Goal: Information Seeking & Learning: Check status

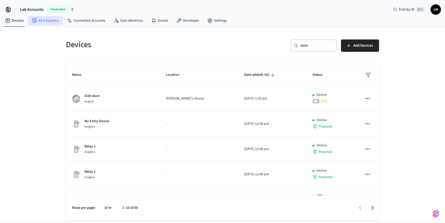
click at [47, 19] on link "ACS Systems" at bounding box center [45, 20] width 35 height 9
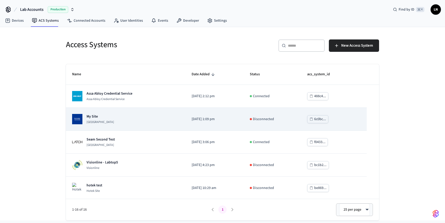
click at [154, 124] on div "My Site [GEOGRAPHIC_DATA]" at bounding box center [125, 119] width 107 height 10
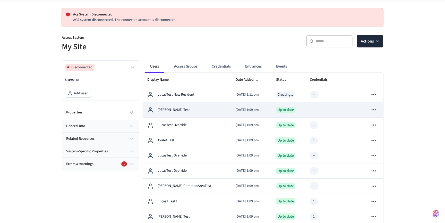
scroll to position [38, 0]
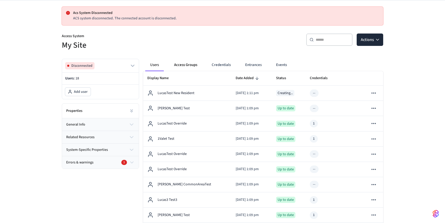
click at [189, 69] on button "Access Groups" at bounding box center [185, 65] width 31 height 12
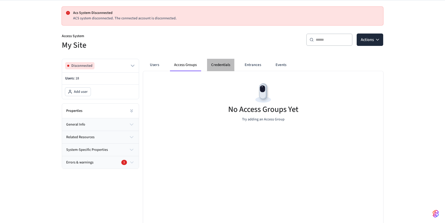
click at [222, 69] on button "Credentials" at bounding box center [220, 65] width 27 height 12
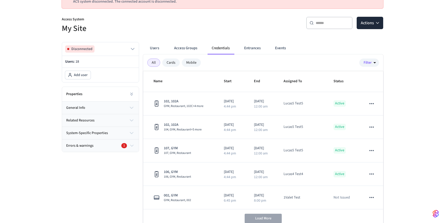
scroll to position [47, 0]
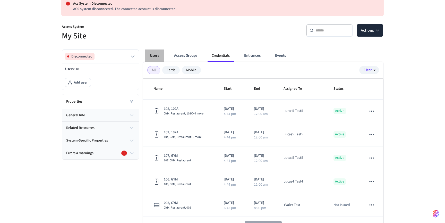
click at [148, 57] on button "Users" at bounding box center [154, 55] width 19 height 12
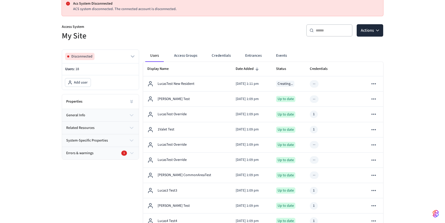
scroll to position [51, 0]
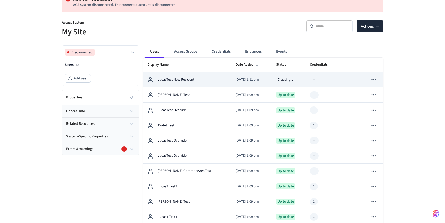
click at [183, 84] on td "LucasTest New Resident" at bounding box center [187, 79] width 88 height 15
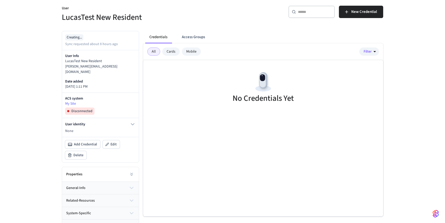
scroll to position [51, 0]
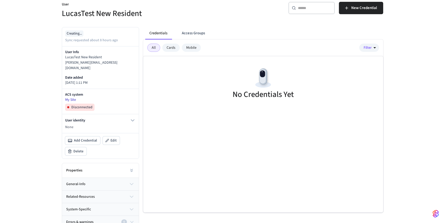
click at [72, 97] on link "My Site" at bounding box center [100, 99] width 71 height 5
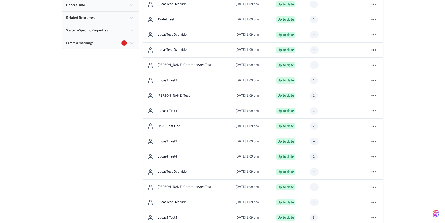
scroll to position [173, 0]
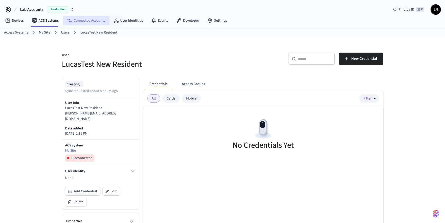
click at [95, 21] on link "Connected Accounts" at bounding box center [86, 20] width 47 height 9
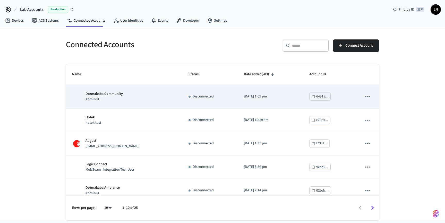
click at [129, 104] on td "Dormakaba Community Admin01" at bounding box center [124, 96] width 116 height 23
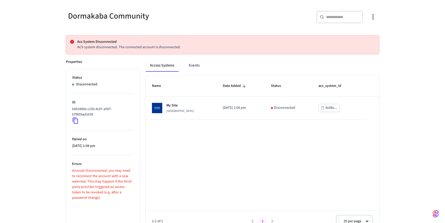
scroll to position [48, 0]
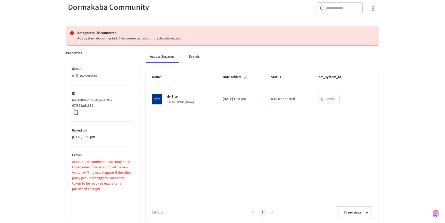
click at [76, 110] on icon at bounding box center [75, 112] width 5 height 6
